Goal: Information Seeking & Learning: Check status

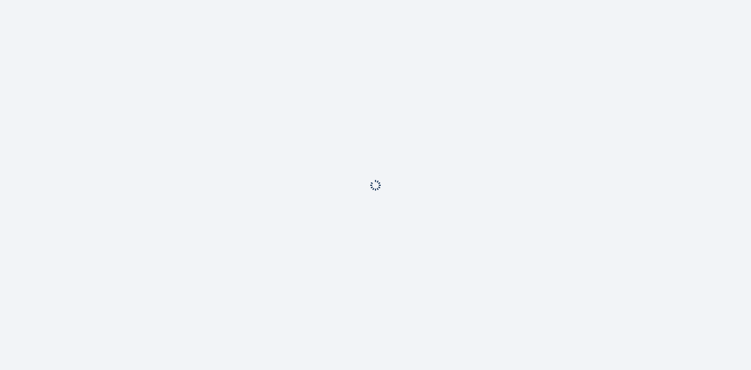
scroll to position [26, 0]
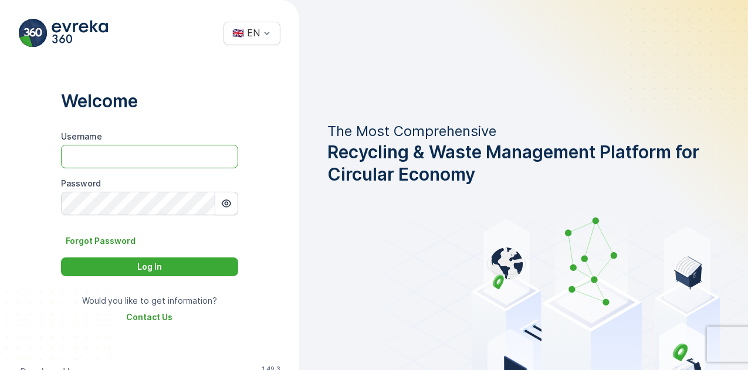
click at [109, 160] on input "Username" at bounding box center [149, 156] width 177 height 23
type input "Dhekra.Zribi"
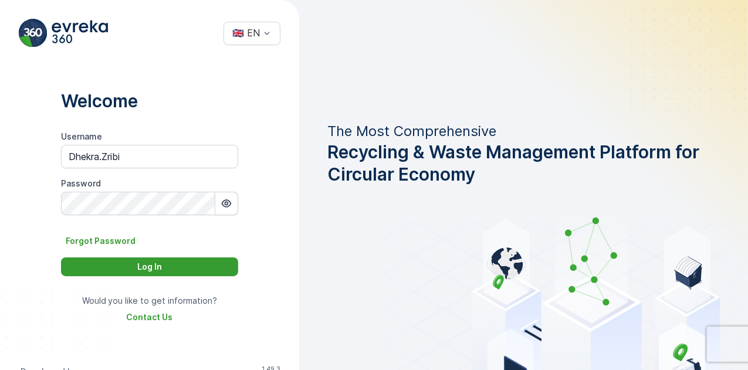
click at [151, 265] on p "Log In" at bounding box center [149, 267] width 25 height 12
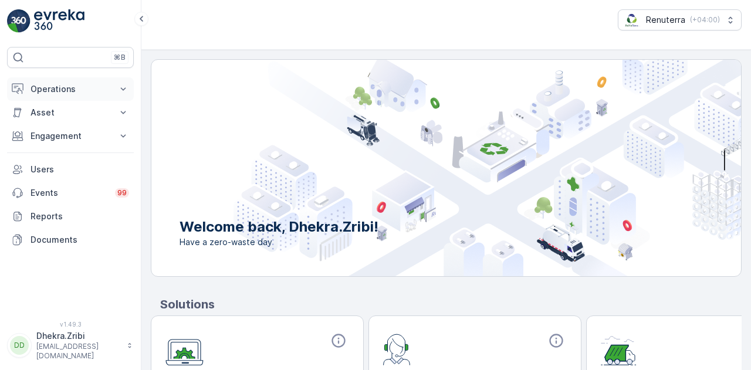
click at [123, 90] on icon at bounding box center [123, 89] width 12 height 12
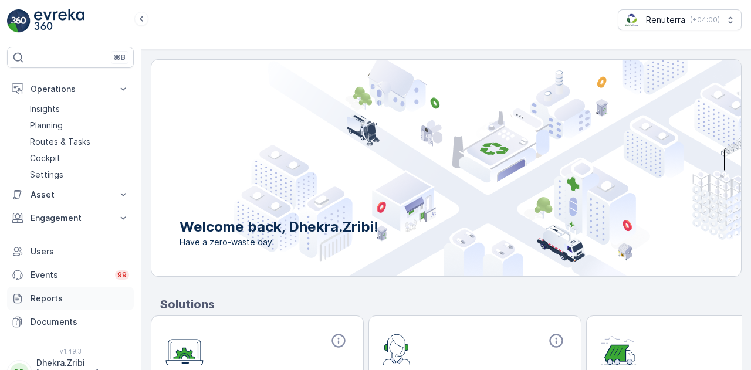
click at [63, 294] on p "Reports" at bounding box center [80, 299] width 99 height 12
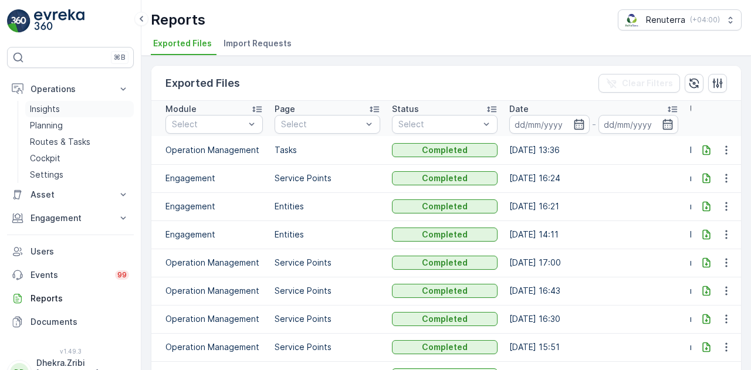
click at [66, 106] on link "Insights" at bounding box center [79, 109] width 109 height 16
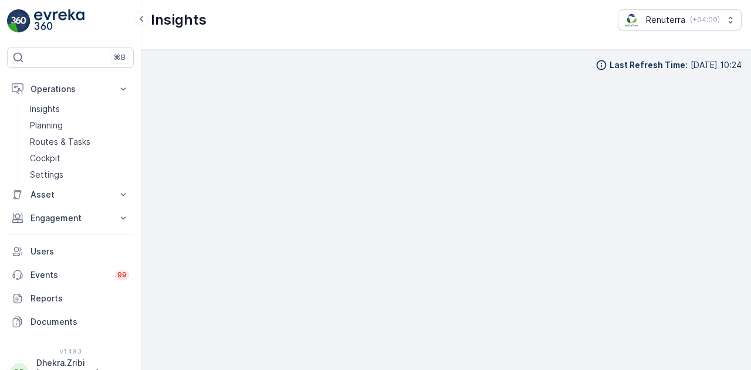
scroll to position [8, 0]
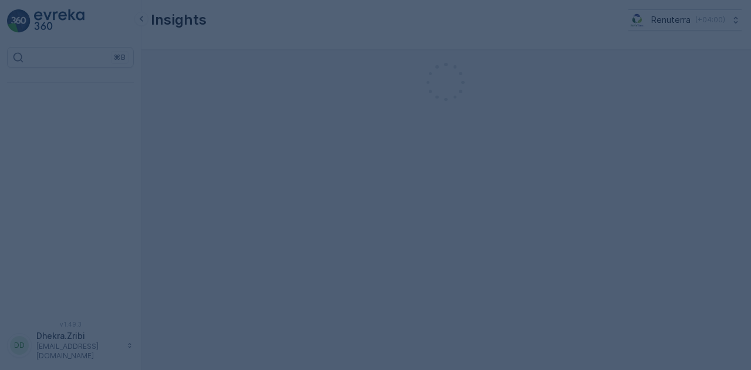
scroll to position [26, 0]
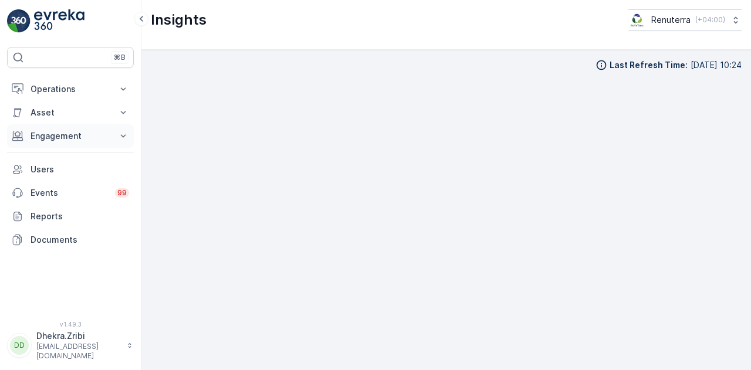
click at [121, 136] on icon at bounding box center [123, 136] width 12 height 12
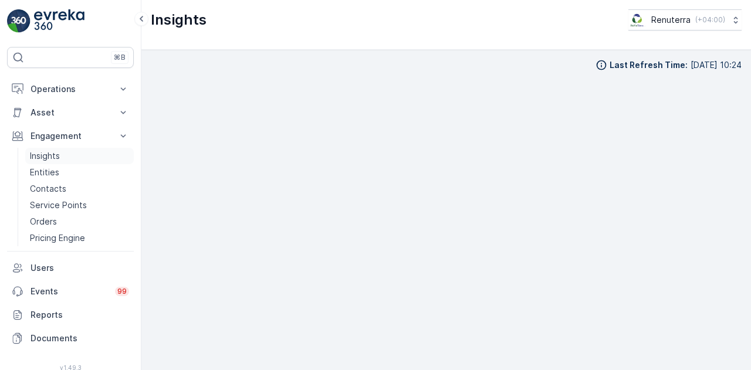
click at [90, 159] on link "Insights" at bounding box center [79, 156] width 109 height 16
click at [53, 157] on p "Insights" at bounding box center [45, 156] width 30 height 12
click at [52, 89] on p "Operations" at bounding box center [71, 89] width 80 height 12
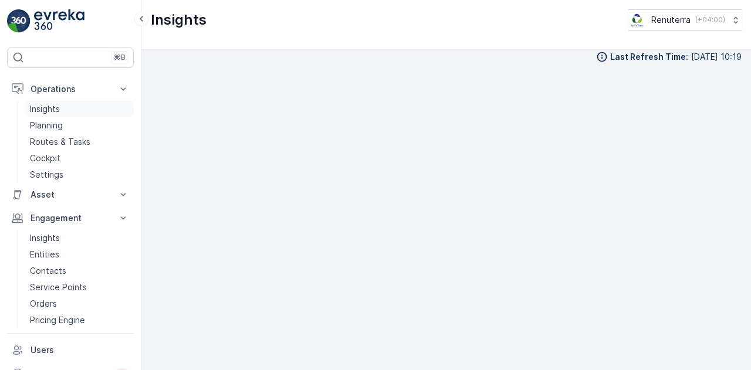
click at [65, 105] on link "Insights" at bounding box center [79, 109] width 109 height 16
click at [54, 239] on p "Insights" at bounding box center [45, 238] width 30 height 12
click at [55, 106] on p "Insights" at bounding box center [45, 109] width 30 height 12
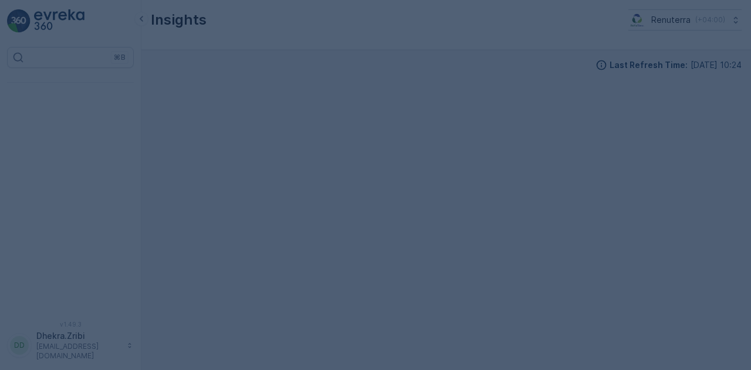
scroll to position [26, 0]
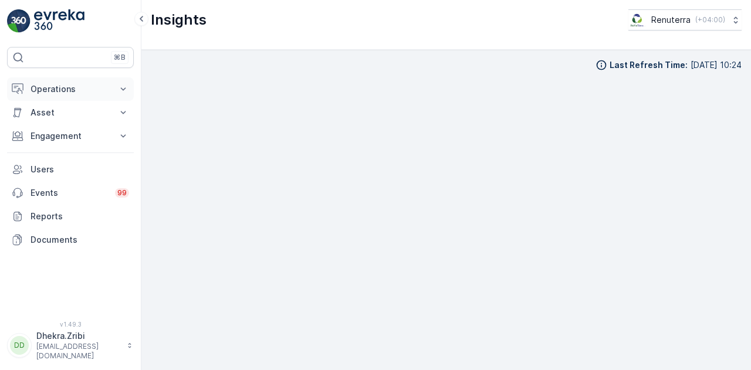
click at [98, 92] on p "Operations" at bounding box center [71, 89] width 80 height 12
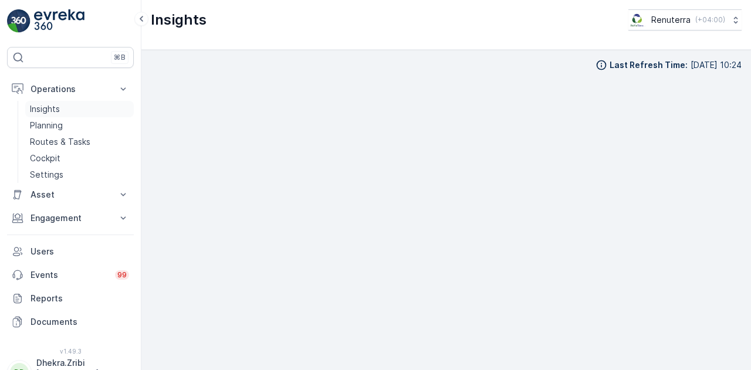
click at [93, 109] on link "Insights" at bounding box center [79, 109] width 109 height 16
click at [83, 57] on div "⌘B" at bounding box center [70, 57] width 127 height 21
click at [55, 193] on p "Asset" at bounding box center [71, 195] width 80 height 12
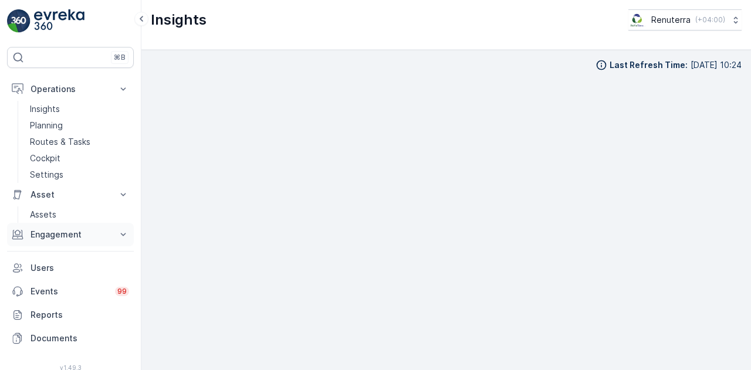
click at [113, 234] on button "Engagement" at bounding box center [70, 234] width 127 height 23
click at [69, 275] on link "Entities" at bounding box center [79, 271] width 109 height 16
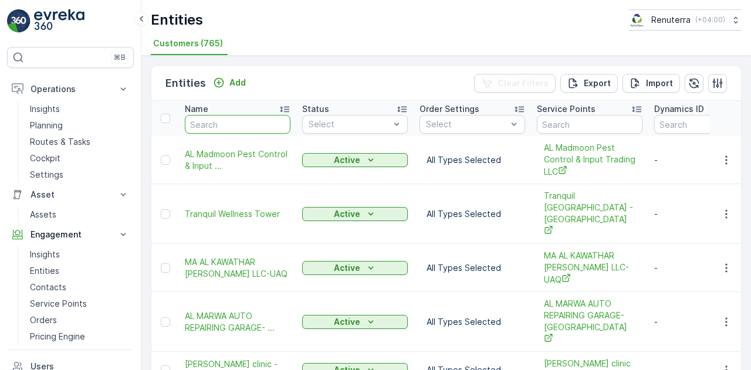
click at [235, 119] on input "text" at bounding box center [238, 124] width 106 height 19
type input "khk"
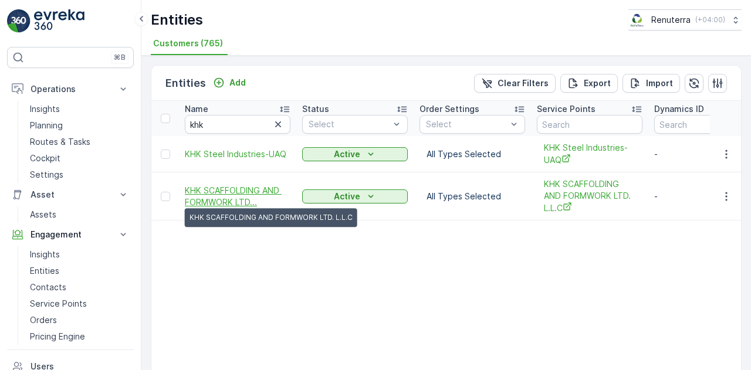
click at [236, 195] on span "KHK SCAFFOLDING AND FORMWORK LTD..." at bounding box center [238, 196] width 106 height 23
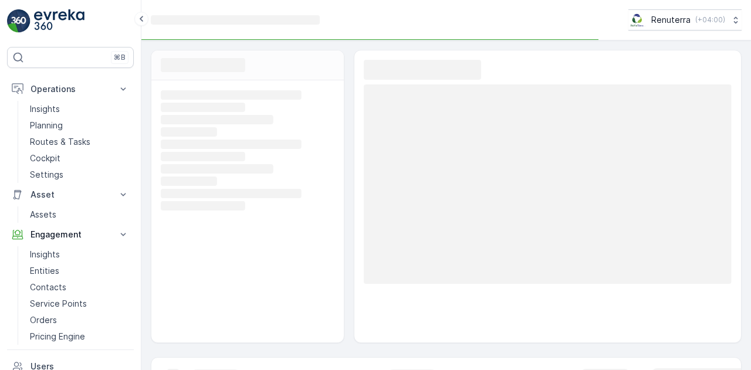
type textarea "Chat"
click at [236, 195] on rect at bounding box center [246, 193] width 171 height 11
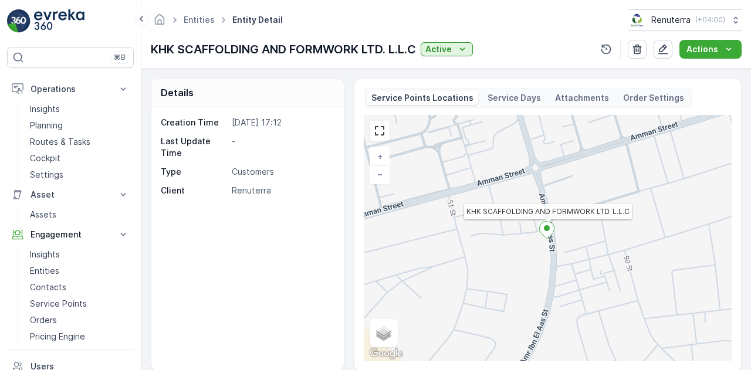
click at [349, 212] on div "Details Creation Time 03.06.2025 17:12 Last Update Time - Type Customers Client…" at bounding box center [446, 224] width 591 height 293
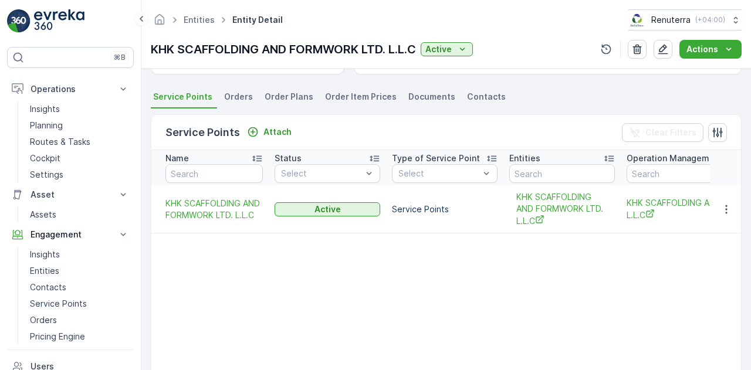
scroll to position [282, 0]
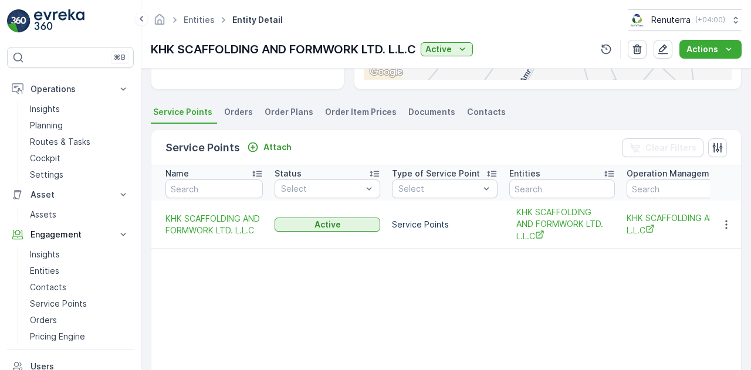
click at [237, 112] on span "Orders" at bounding box center [238, 112] width 29 height 12
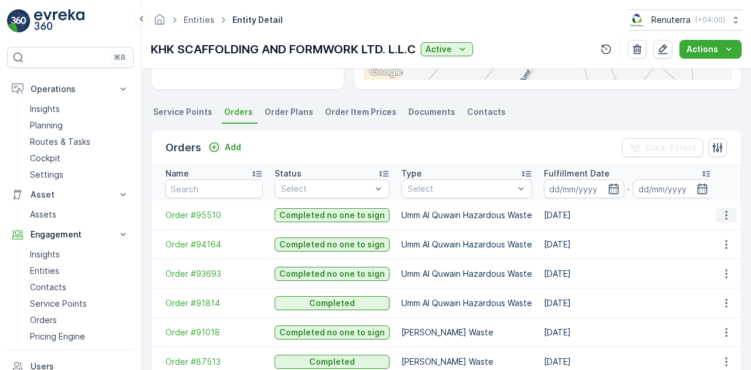
click at [728, 210] on icon "button" at bounding box center [727, 216] width 12 height 12
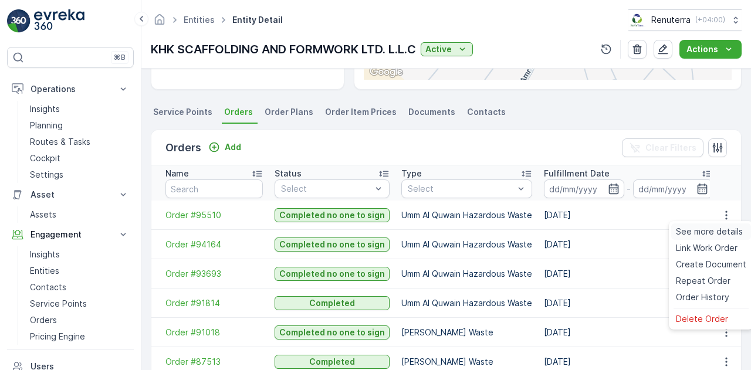
click at [709, 231] on span "See more details" at bounding box center [709, 232] width 67 height 12
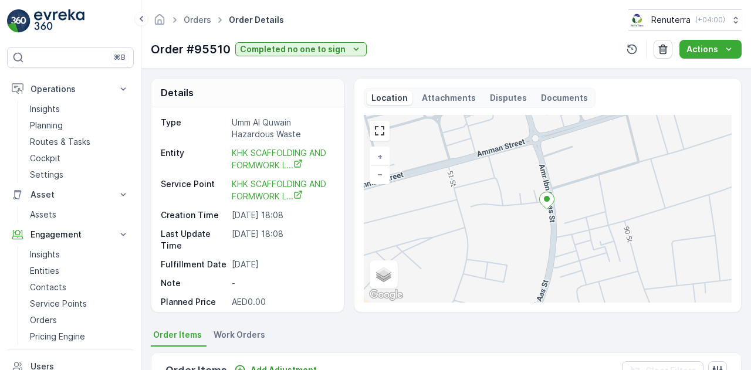
scroll to position [35, 0]
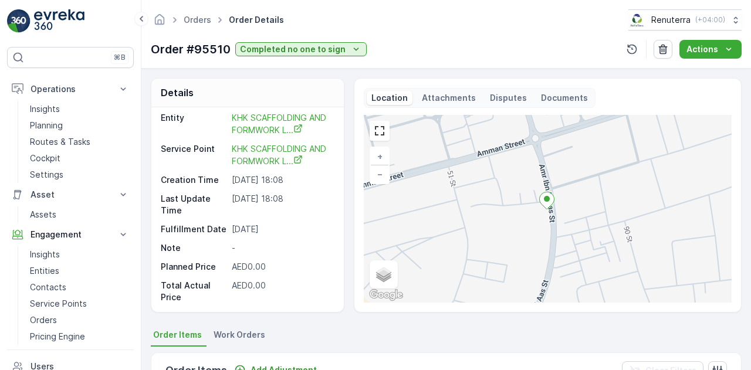
click at [348, 288] on div "Details Type Umm Al Quwain Hazardous Waste Entity KHK SCAFFOLDING AND FORMWORK …" at bounding box center [446, 195] width 591 height 235
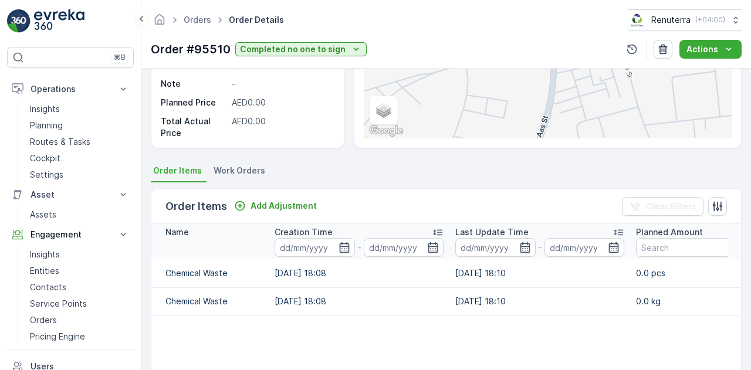
scroll to position [188, 0]
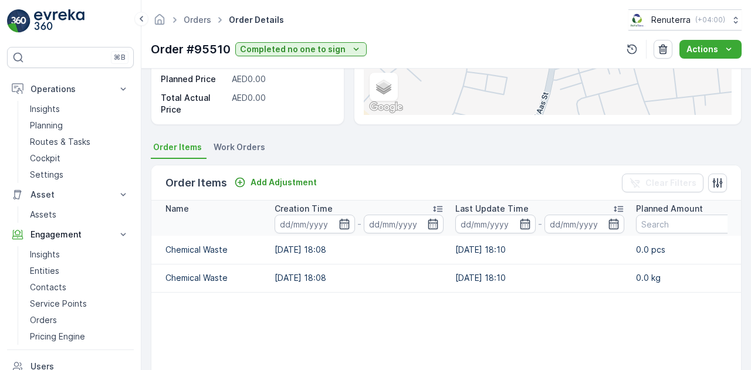
click at [414, 175] on div "Order Items Add Adjustment Clear Filters" at bounding box center [446, 183] width 590 height 35
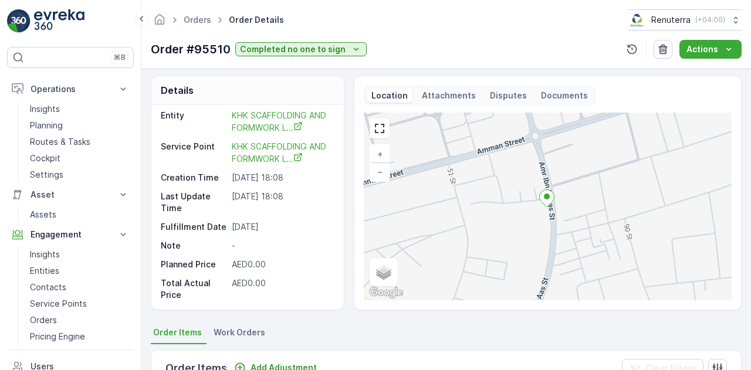
scroll to position [0, 0]
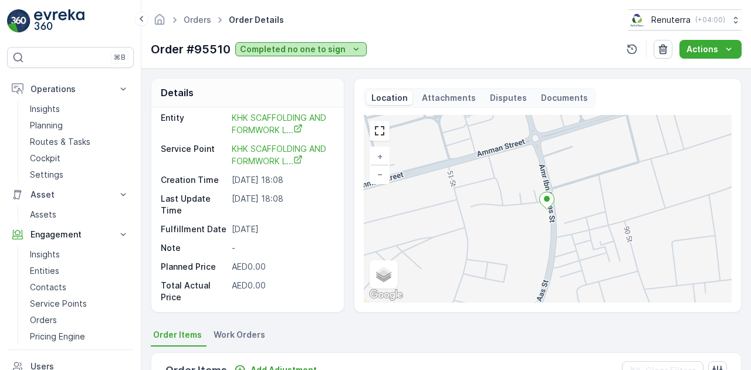
click at [350, 51] on icon "Completed no one to sign" at bounding box center [356, 49] width 12 height 12
click at [427, 92] on p "Attachments" at bounding box center [449, 98] width 54 height 12
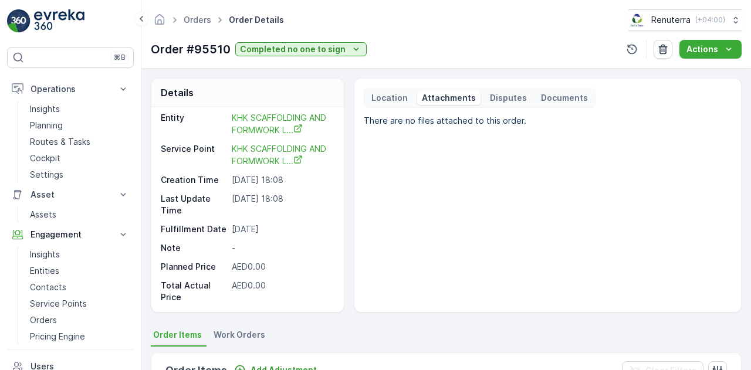
click at [505, 97] on p "Disputes" at bounding box center [508, 98] width 37 height 12
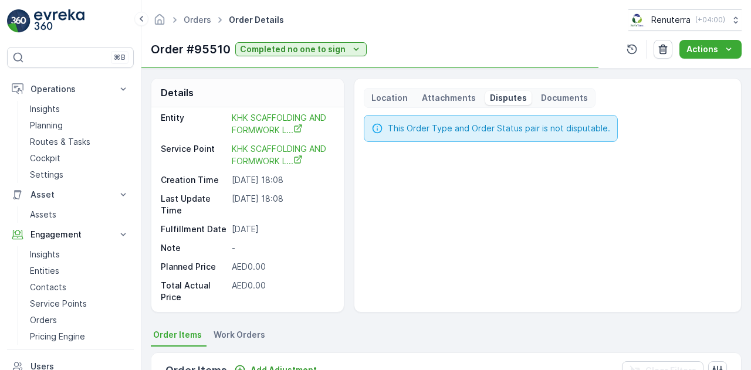
click at [556, 96] on p "Documents" at bounding box center [564, 98] width 47 height 12
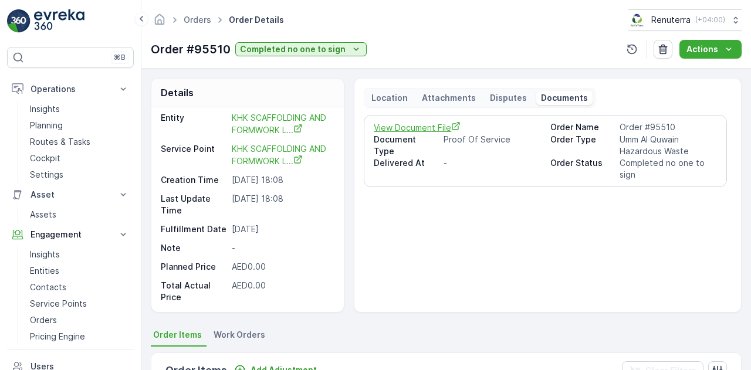
click at [437, 127] on span "View Document File" at bounding box center [457, 127] width 167 height 12
click at [453, 124] on icon "View Document File" at bounding box center [455, 125] width 9 height 9
click at [724, 49] on icon "Actions" at bounding box center [729, 49] width 12 height 12
click at [636, 69] on div "Details Type Umm Al Quwain Hazardous Waste Entity KHK SCAFFOLDING AND FORMWORK …" at bounding box center [446, 220] width 610 height 302
click at [81, 110] on link "Insights" at bounding box center [79, 109] width 109 height 16
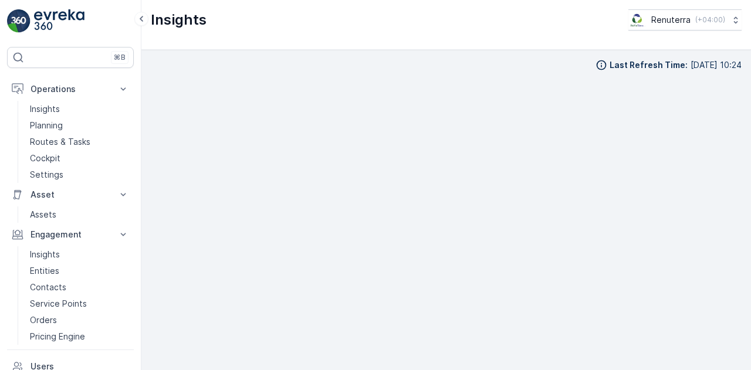
scroll to position [8, 0]
click at [55, 266] on p "Entities" at bounding box center [44, 271] width 29 height 12
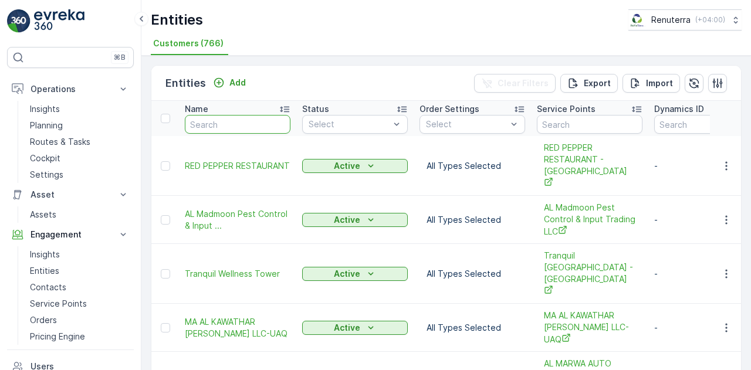
click at [234, 127] on input "text" at bounding box center [238, 124] width 106 height 19
type input "citrol"
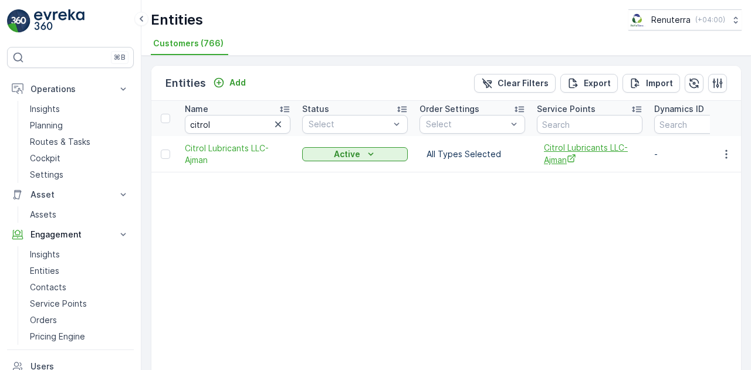
click at [572, 146] on span "Citrol Lubricants LLC-Ajman" at bounding box center [590, 154] width 92 height 24
click at [125, 89] on icon at bounding box center [123, 89] width 12 height 12
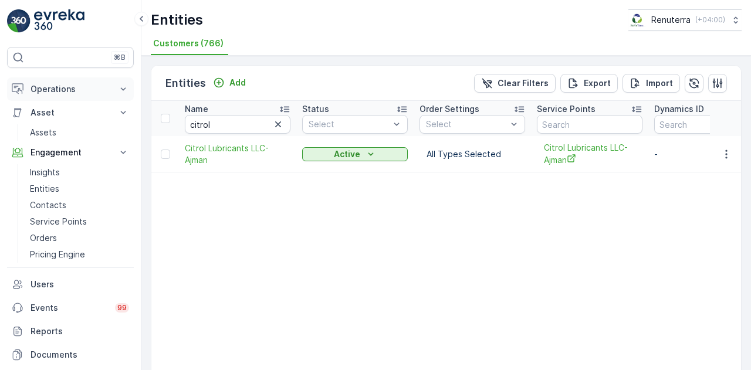
click at [125, 89] on icon at bounding box center [123, 89] width 12 height 12
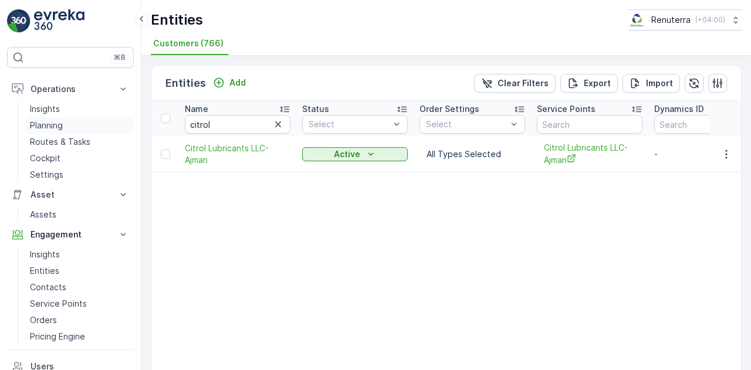
click at [54, 123] on p "Planning" at bounding box center [46, 126] width 33 height 12
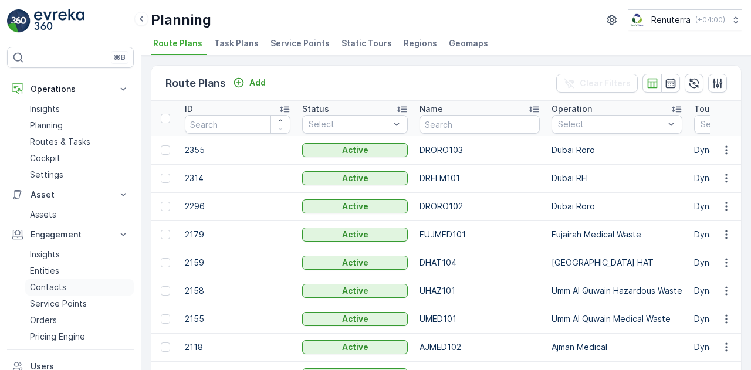
click at [56, 283] on p "Contacts" at bounding box center [48, 288] width 36 height 12
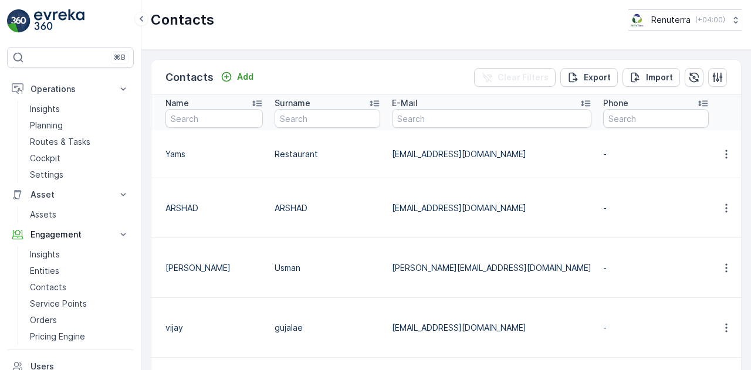
click at [745, 168] on div "Contacts Add Clear Filters Export Import Name Surname E-Mail Phone Entity Servi…" at bounding box center [446, 210] width 610 height 320
click at [66, 211] on link "Assets" at bounding box center [79, 215] width 109 height 16
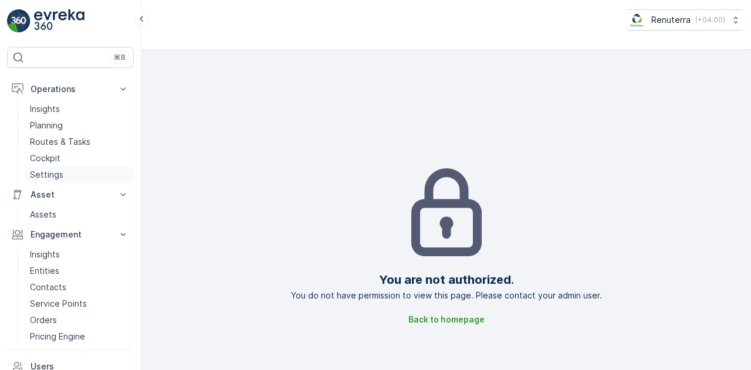
click at [58, 180] on p "Settings" at bounding box center [46, 175] width 33 height 12
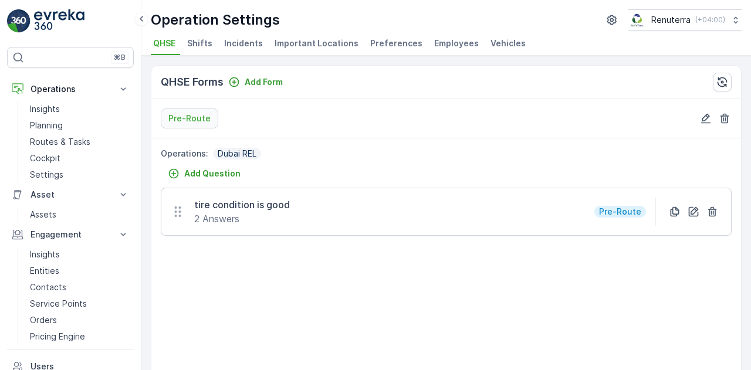
click at [245, 206] on p "tire condition is good" at bounding box center [242, 205] width 96 height 14
click at [185, 208] on div "tire condition is good 2 Answers" at bounding box center [230, 212] width 119 height 28
click at [60, 157] on link "Cockpit" at bounding box center [79, 158] width 109 height 16
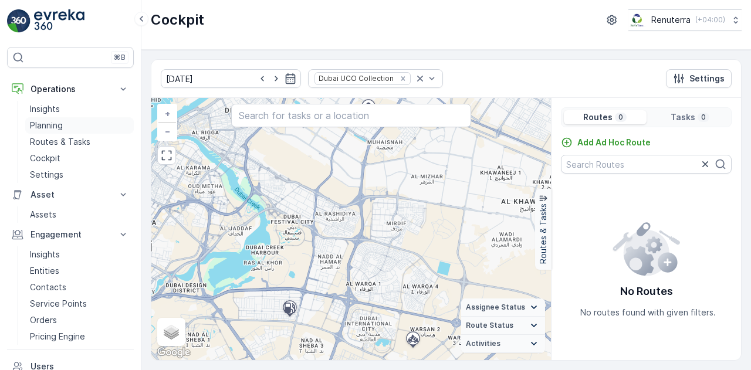
click at [69, 129] on link "Planning" at bounding box center [79, 125] width 109 height 16
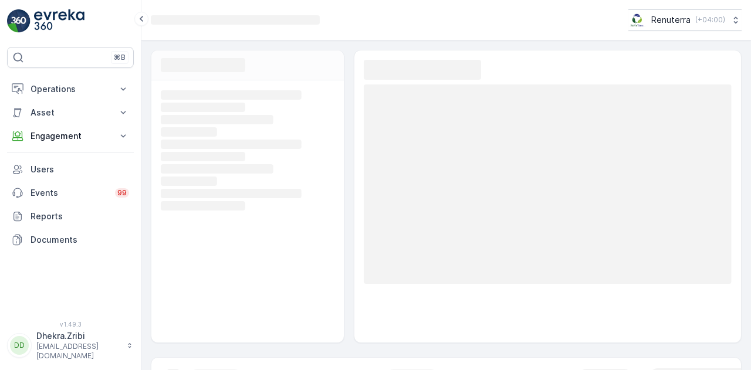
scroll to position [26, 0]
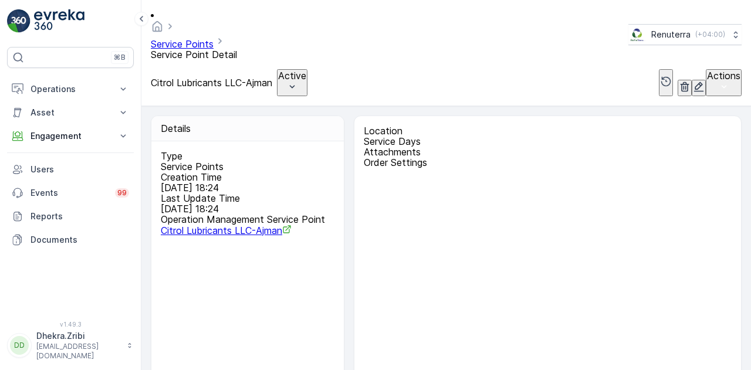
click at [351, 245] on div "Details Type Service Points Creation Time 01.09.2025 18:24 Last Update Time 01.…" at bounding box center [446, 262] width 591 height 293
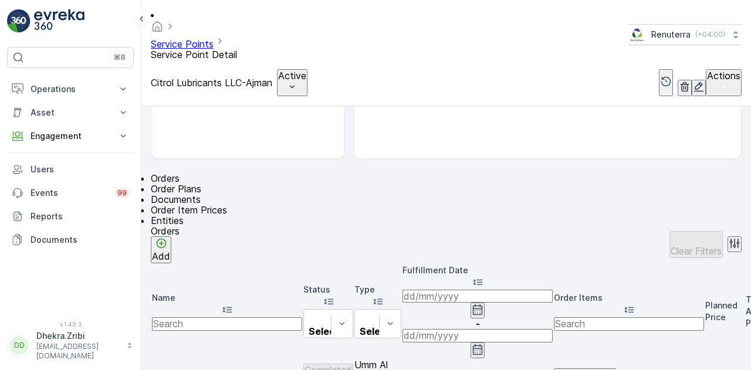
scroll to position [235, 0]
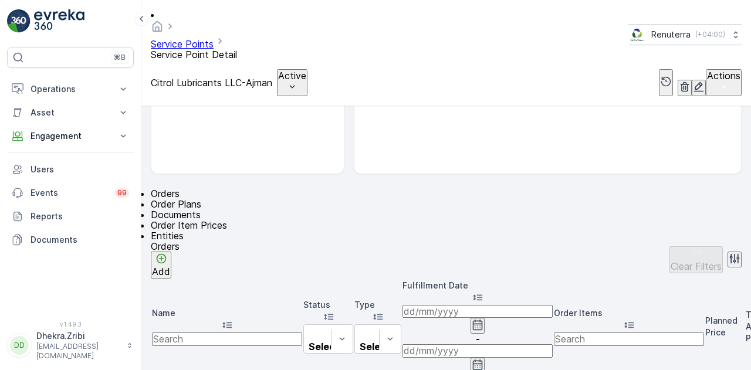
click at [201, 209] on span "Documents" at bounding box center [176, 215] width 50 height 12
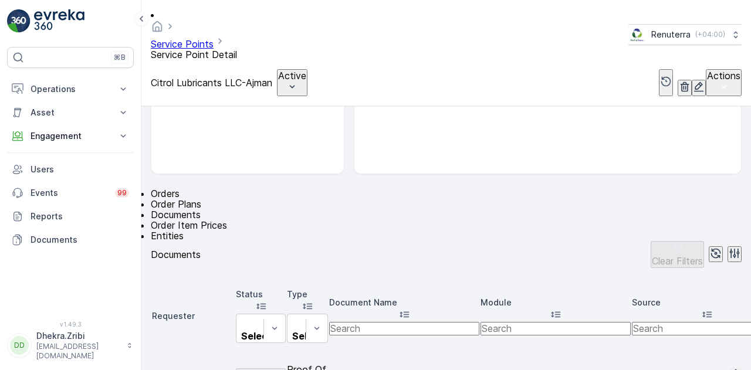
click at [227, 219] on span "Order Item Prices" at bounding box center [189, 225] width 76 height 12
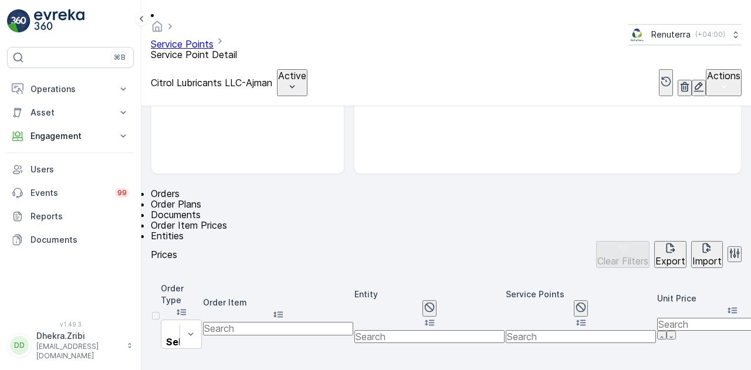
click at [201, 209] on span "Documents" at bounding box center [176, 215] width 50 height 12
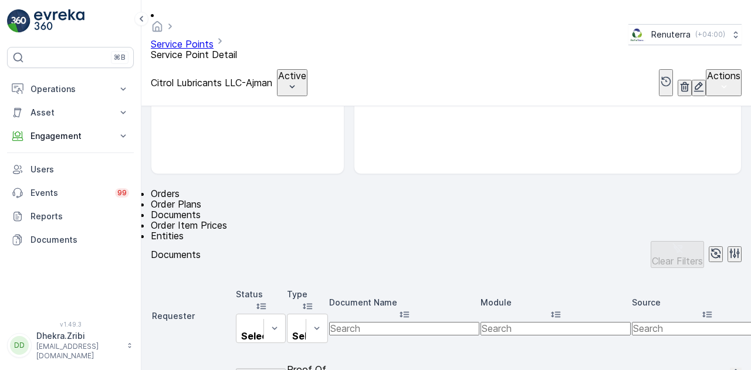
click at [201, 198] on span "Order Plans" at bounding box center [176, 204] width 50 height 12
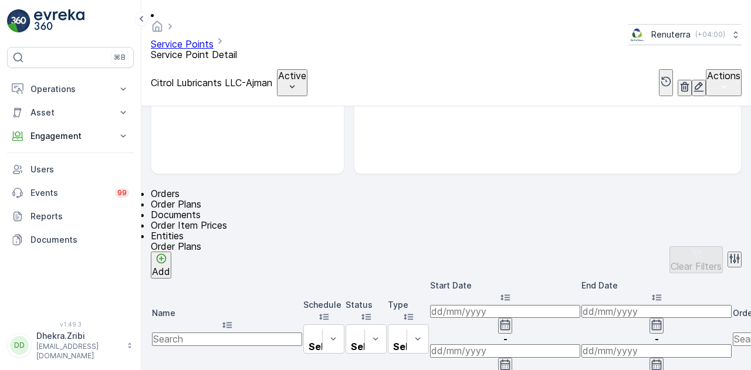
click at [174, 188] on span "Orders" at bounding box center [165, 194] width 29 height 12
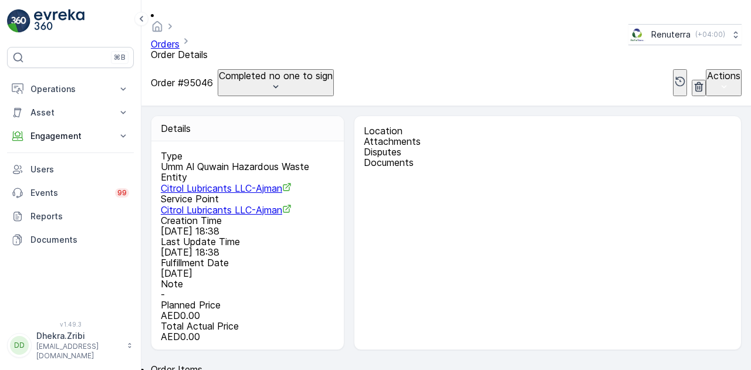
scroll to position [35, 0]
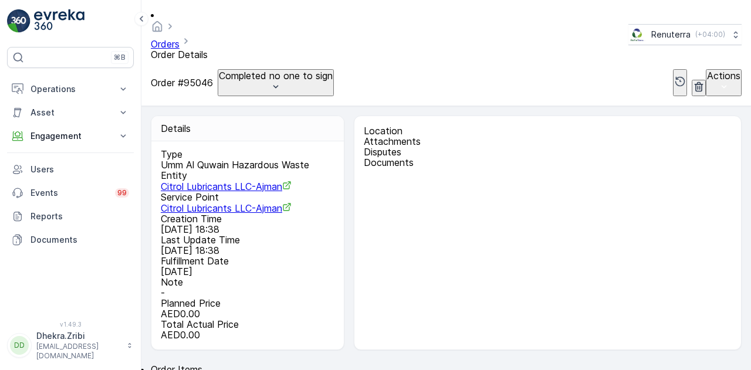
click at [339, 364] on ul "Order Items Work Orders" at bounding box center [446, 374] width 591 height 21
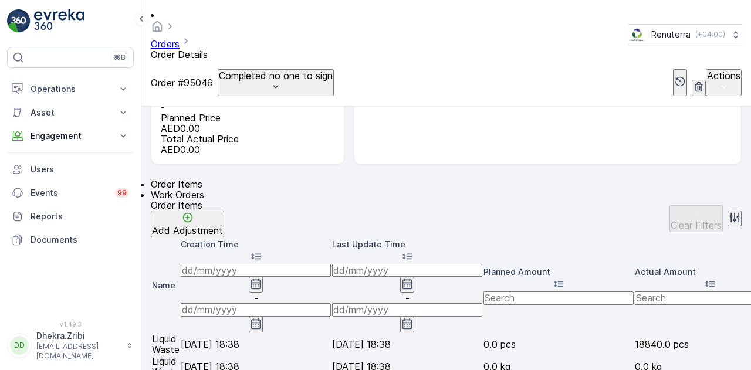
scroll to position [235, 0]
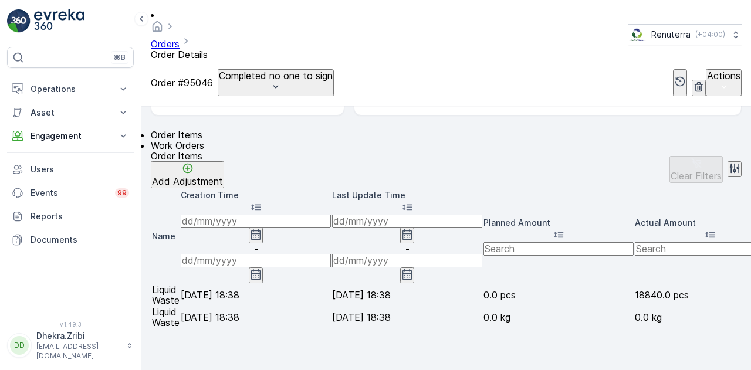
click at [204, 140] on span "Work Orders" at bounding box center [177, 146] width 53 height 12
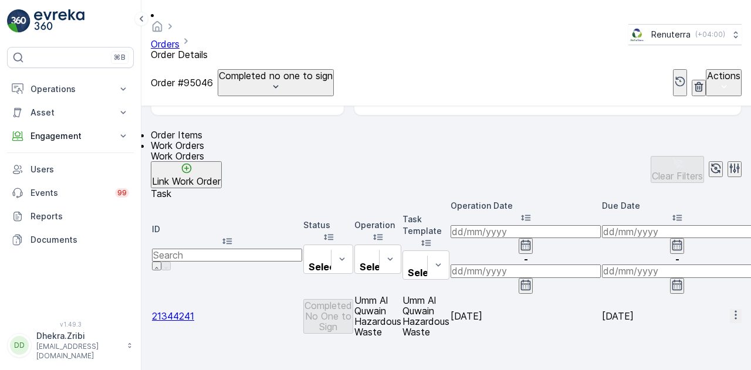
click at [730, 309] on icon "button" at bounding box center [736, 315] width 12 height 12
click at [450, 295] on td "Umm Al Quwain Hazardous Waste" at bounding box center [426, 316] width 47 height 42
click at [194, 310] on span "21344241" at bounding box center [173, 316] width 42 height 12
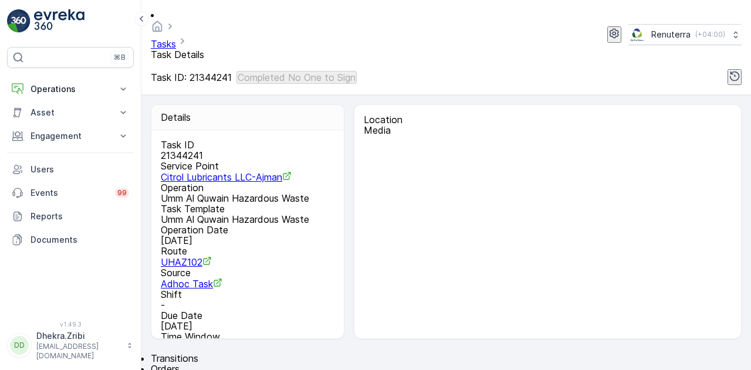
scroll to position [50, 0]
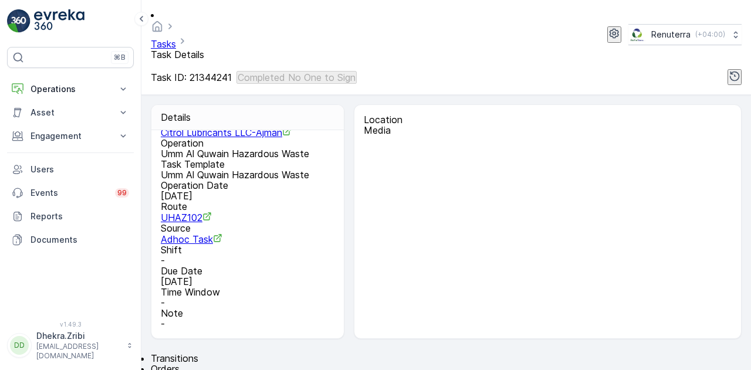
click at [346, 239] on div "Details Task ID 21344241 Service Point Citrol Lubricants LLC-Ajman Operation Um…" at bounding box center [446, 221] width 591 height 235
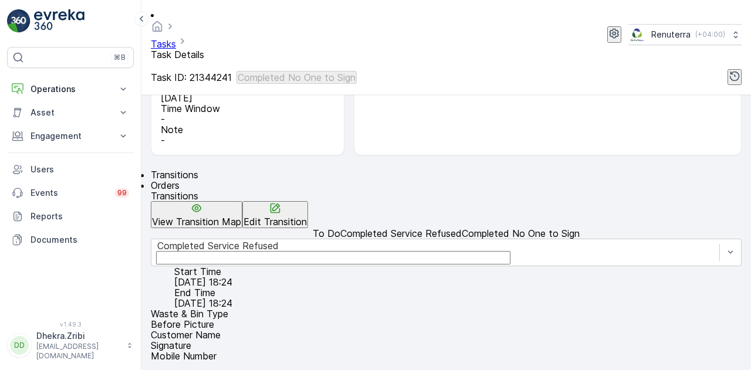
scroll to position [282, 0]
click at [204, 319] on li "Before Picture" at bounding box center [446, 324] width 591 height 11
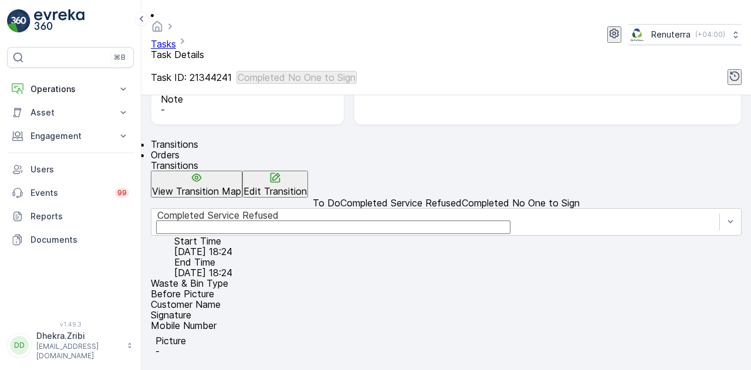
click at [221, 299] on p "Customer Name" at bounding box center [186, 304] width 70 height 11
click at [232, 310] on li "Signature" at bounding box center [446, 315] width 591 height 11
click at [236, 320] on li "Mobile Number" at bounding box center [446, 325] width 591 height 11
click at [678, 236] on div "Start Time 01.09.2025 18:24 End Time 01.09.2025 18:24" at bounding box center [446, 257] width 591 height 42
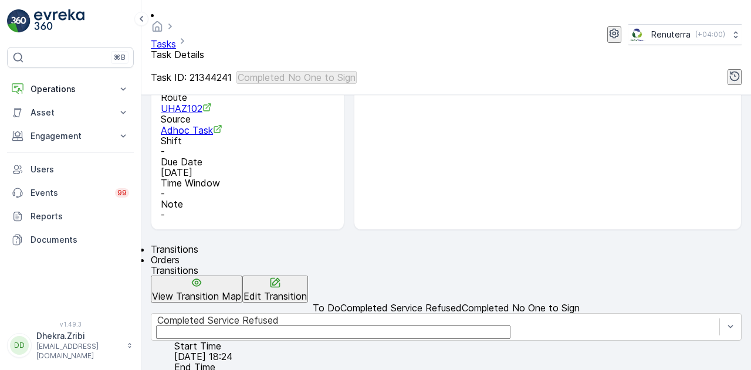
scroll to position [0, 0]
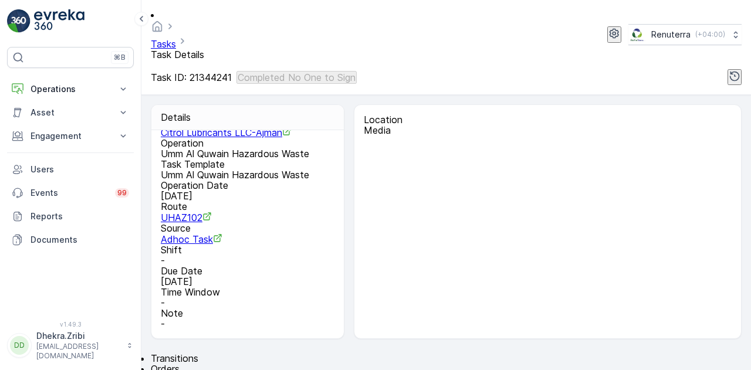
click at [437, 125] on p "Media" at bounding box center [548, 130] width 368 height 11
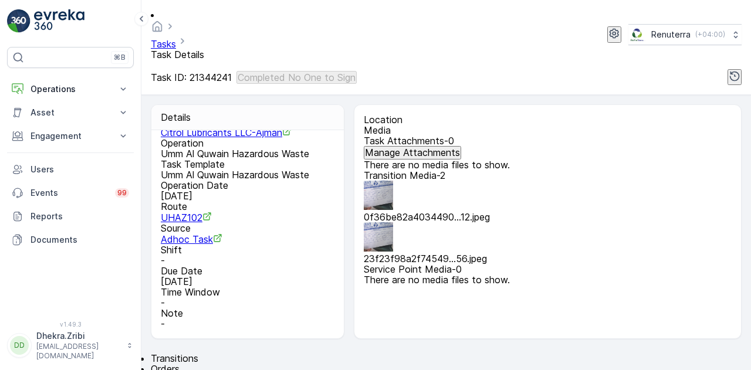
click at [378, 190] on img at bounding box center [378, 195] width 29 height 29
click at [393, 222] on img at bounding box center [378, 236] width 29 height 29
click at [107, 133] on p "Engagement" at bounding box center [71, 136] width 80 height 12
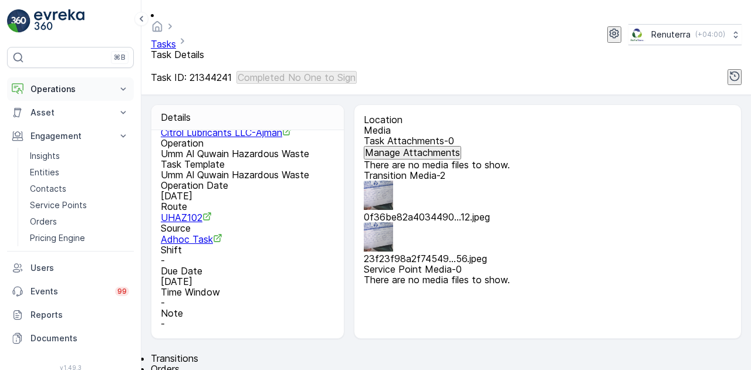
click at [114, 87] on button "Operations" at bounding box center [70, 88] width 127 height 23
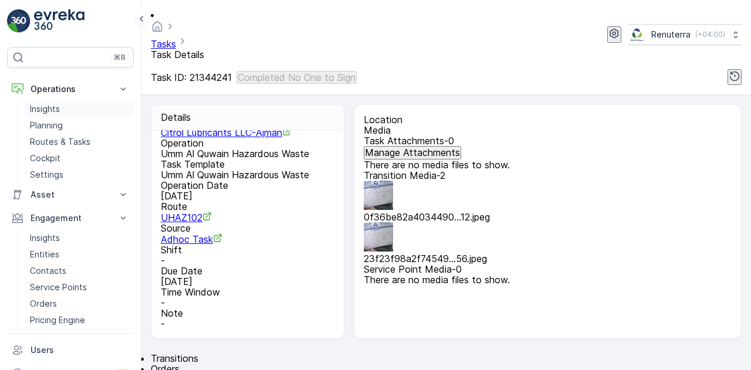
click at [103, 109] on link "Insights" at bounding box center [79, 109] width 109 height 16
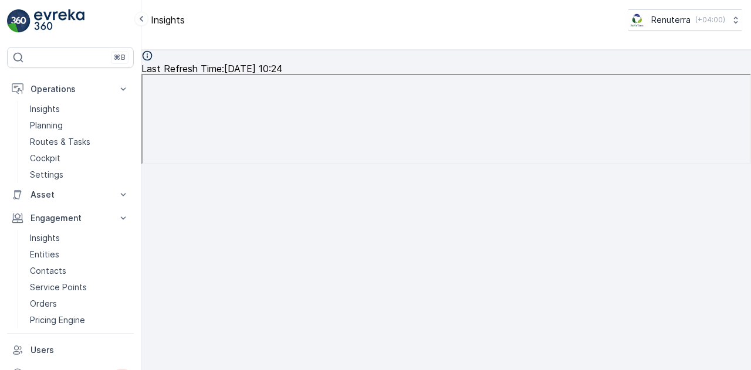
scroll to position [8, 0]
